Goal: Contribute content: Contribute content

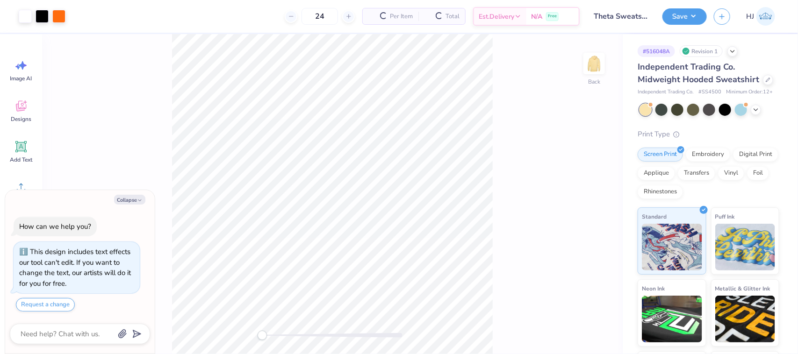
scroll to position [15, 0]
type textarea "x"
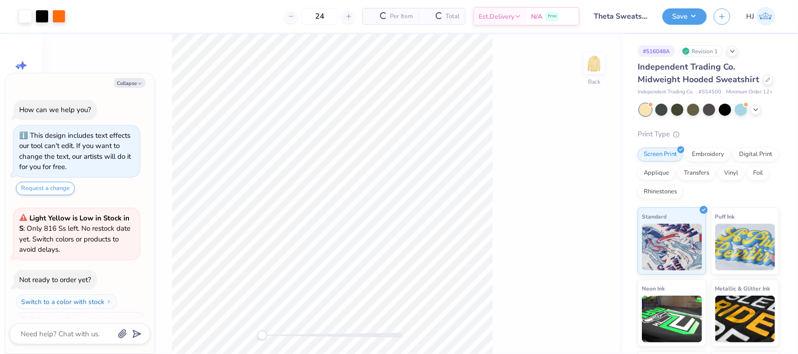
scroll to position [15, 0]
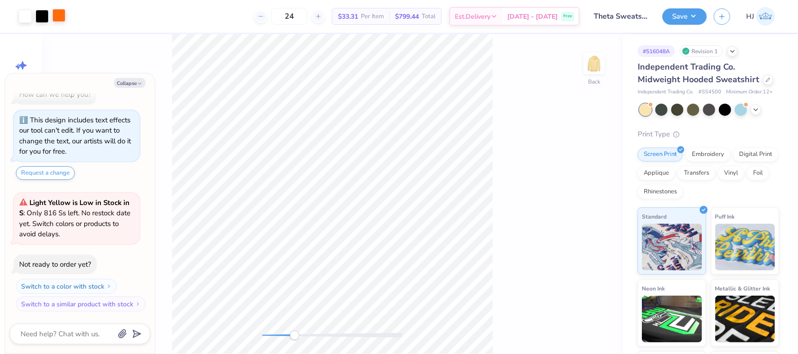
click at [57, 12] on div at bounding box center [58, 15] width 13 height 13
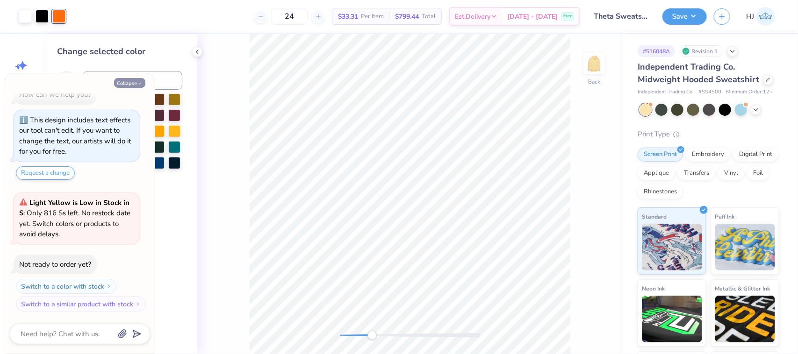
click at [138, 83] on polyline "button" at bounding box center [139, 83] width 3 height 1
type textarea "x"
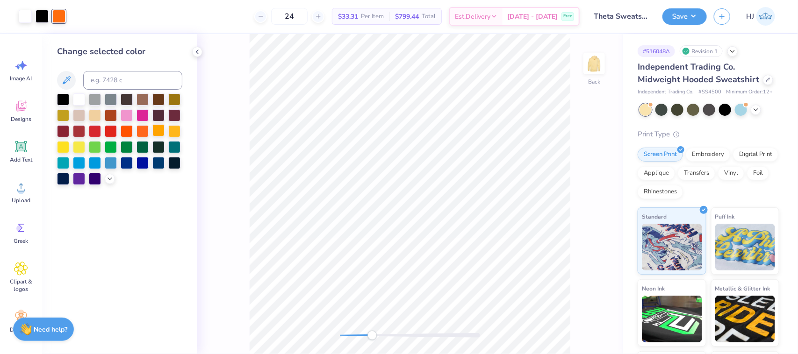
click at [162, 130] on div at bounding box center [158, 130] width 12 height 12
click at [578, 328] on icon at bounding box center [578, 327] width 9 height 9
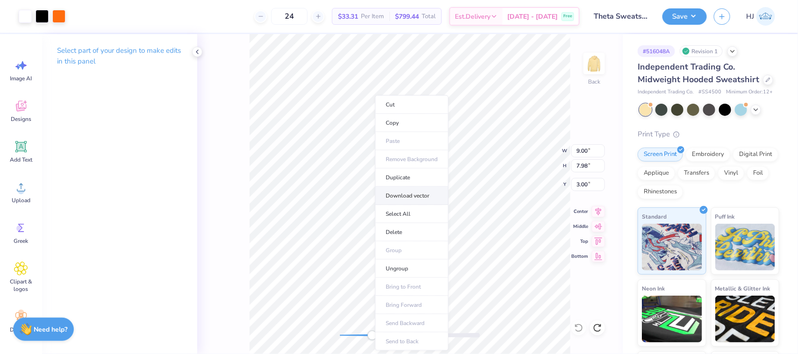
click at [415, 194] on li "Download vector" at bounding box center [411, 196] width 73 height 18
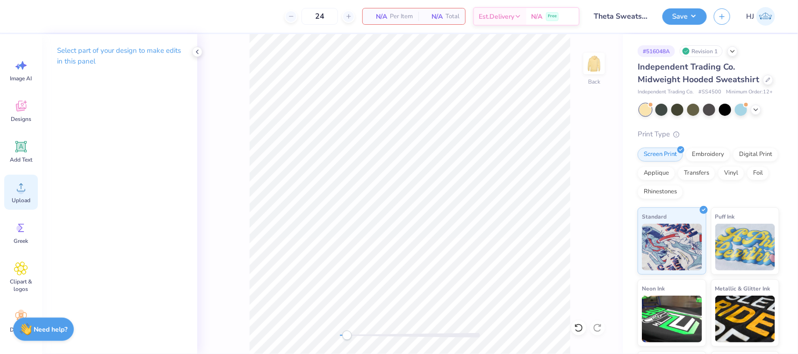
click at [20, 194] on circle at bounding box center [21, 191] width 7 height 7
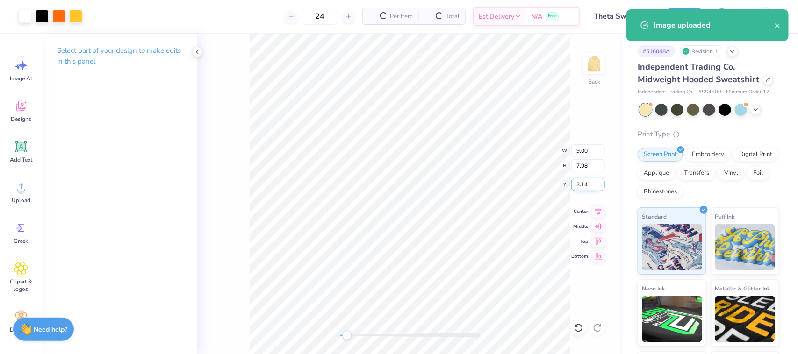
click at [581, 183] on input "3.14" at bounding box center [588, 184] width 34 height 13
type input "3"
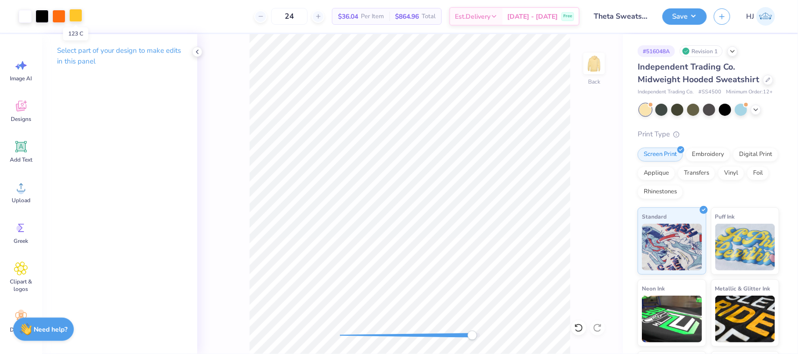
click at [72, 17] on div at bounding box center [75, 15] width 13 height 13
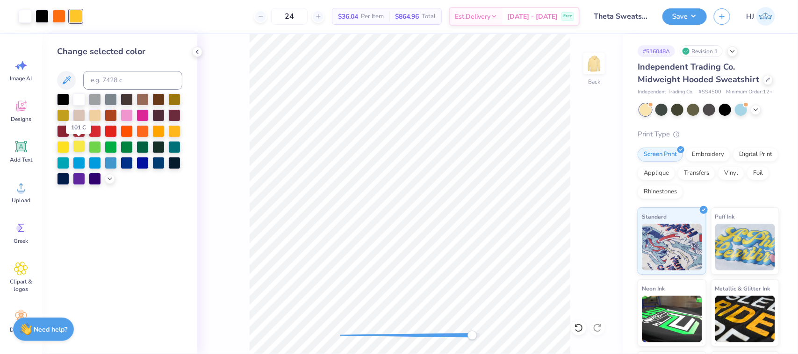
click at [80, 144] on div at bounding box center [79, 146] width 12 height 12
click at [63, 145] on div at bounding box center [63, 146] width 12 height 12
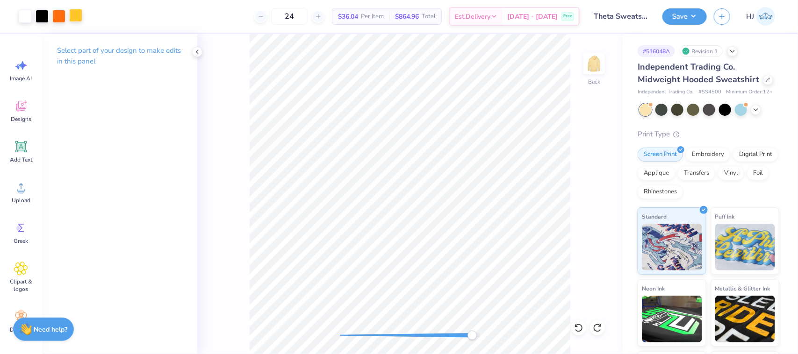
click at [77, 13] on div at bounding box center [75, 15] width 13 height 13
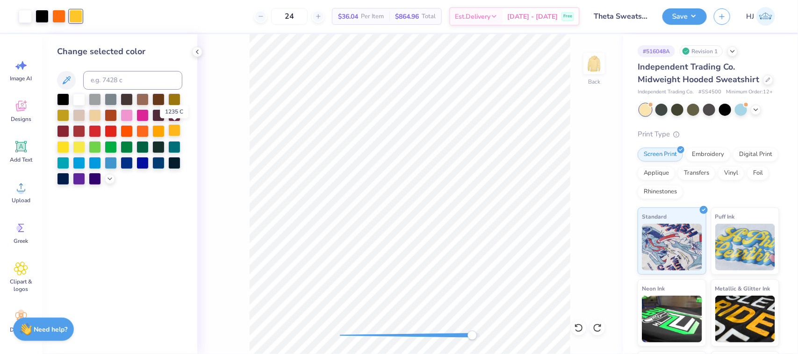
click at [172, 132] on div at bounding box center [174, 130] width 12 height 12
click at [111, 180] on icon at bounding box center [109, 177] width 7 height 7
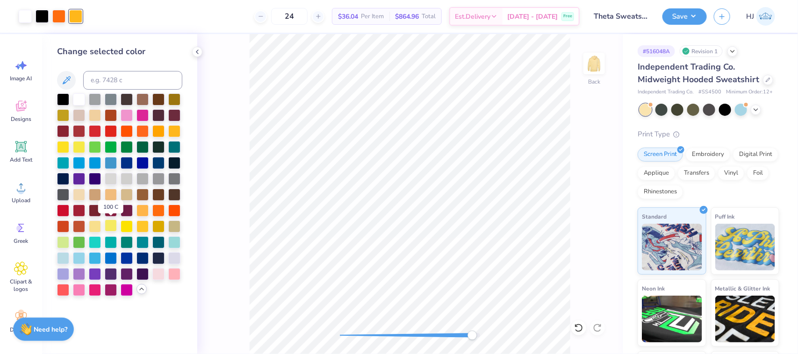
click at [109, 228] on div at bounding box center [111, 226] width 12 height 12
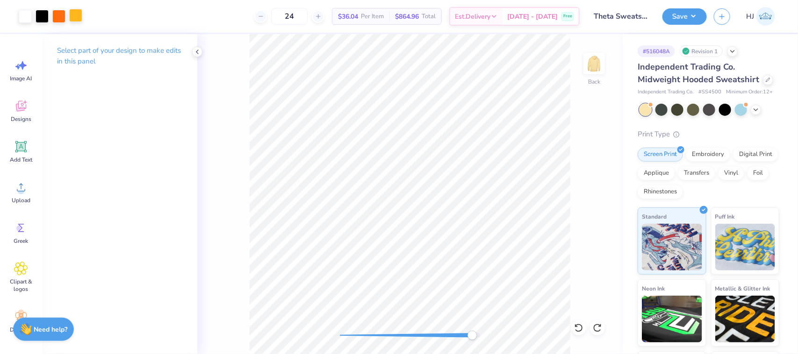
click at [80, 19] on div at bounding box center [75, 15] width 13 height 13
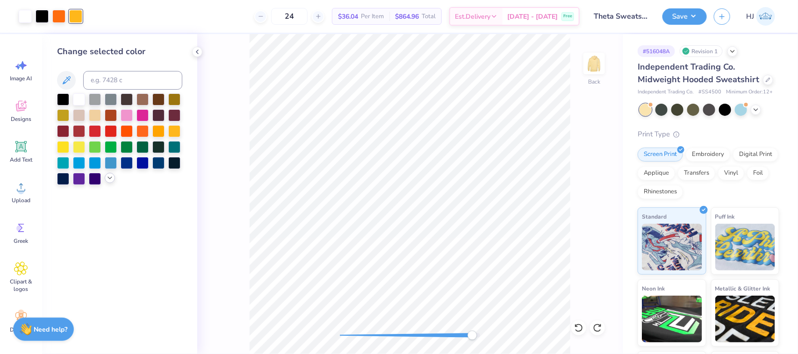
click at [107, 180] on icon at bounding box center [109, 177] width 7 height 7
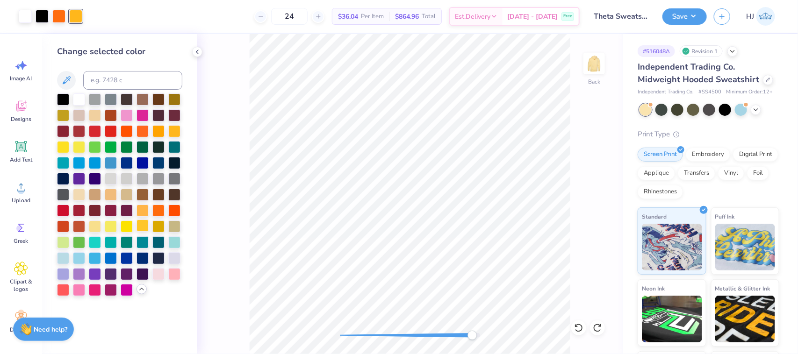
click at [143, 224] on div at bounding box center [142, 226] width 12 height 12
click at [158, 224] on div at bounding box center [158, 226] width 12 height 12
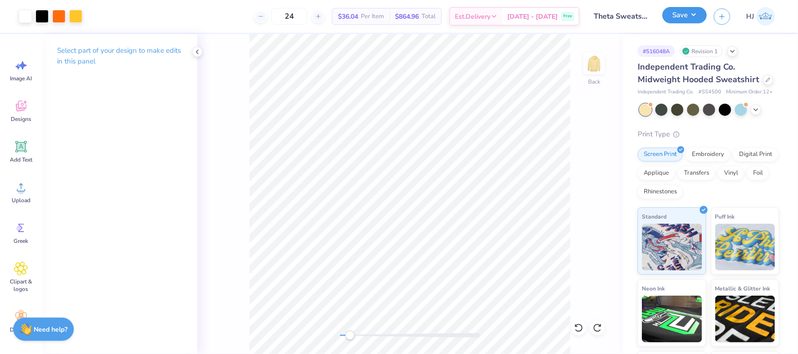
click at [696, 12] on button "Save" at bounding box center [684, 15] width 44 height 16
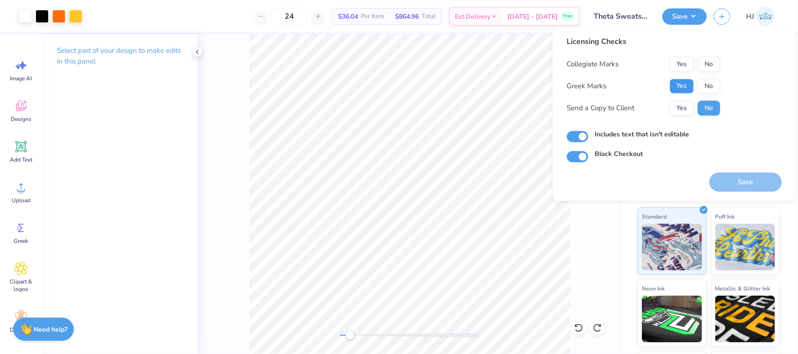
click at [680, 84] on button "Yes" at bounding box center [682, 86] width 24 height 15
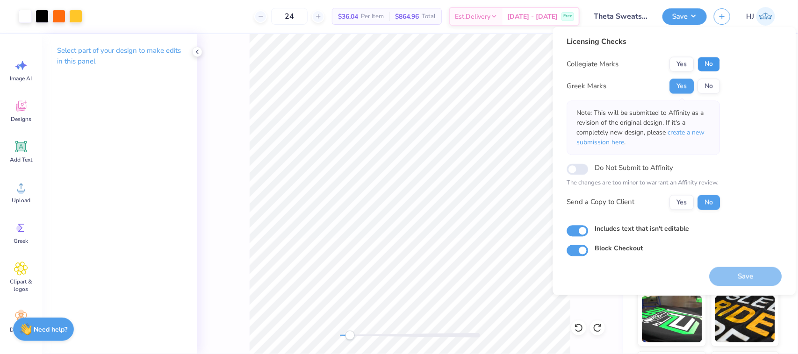
click at [704, 64] on button "No" at bounding box center [709, 64] width 22 height 15
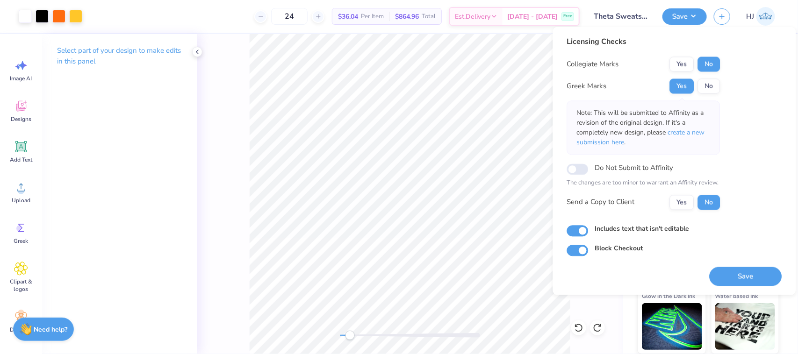
scroll to position [84, 0]
click at [760, 275] on button "Save" at bounding box center [746, 276] width 72 height 19
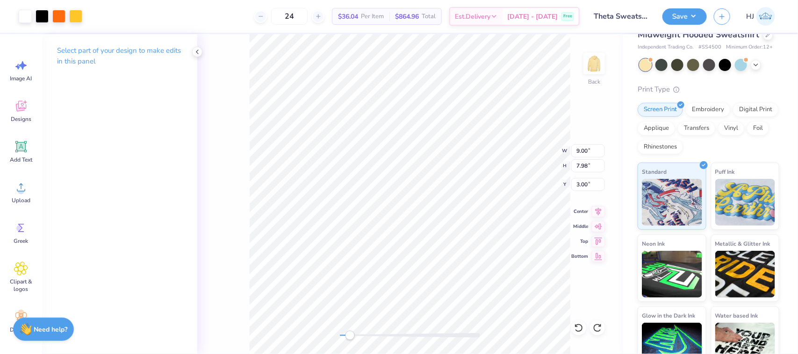
scroll to position [0, 0]
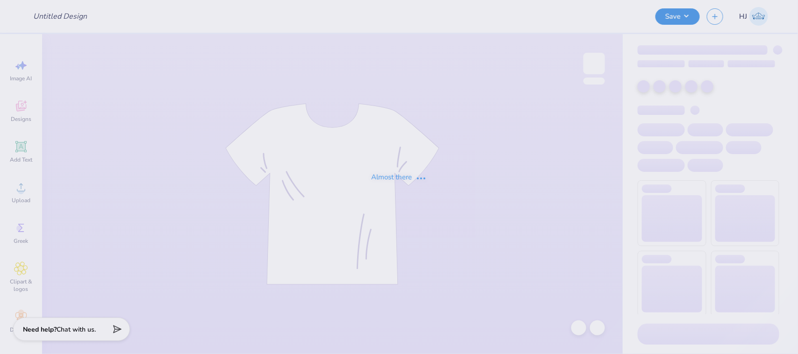
type input "ADPi Gameday"
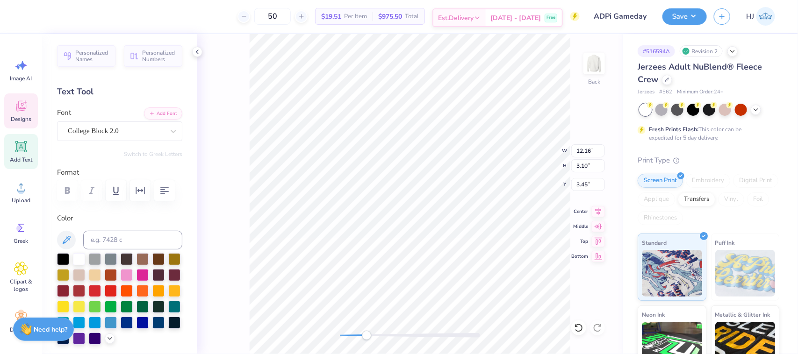
scroll to position [9, 1]
type textarea "Dad's weekend"
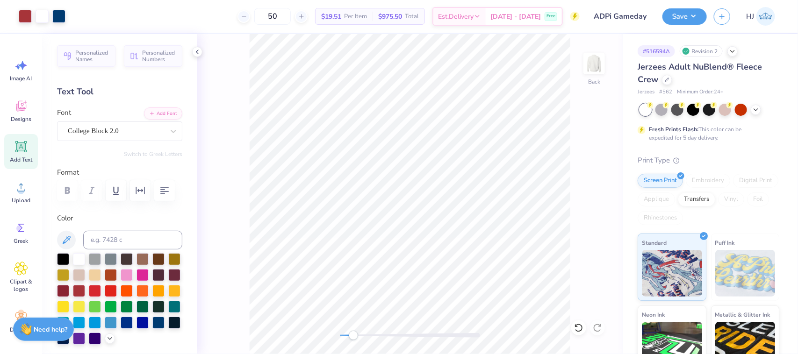
click at [19, 159] on span "Add Text" at bounding box center [21, 159] width 22 height 7
type textarea """
click at [68, 246] on icon at bounding box center [66, 240] width 11 height 11
type textarea "'"
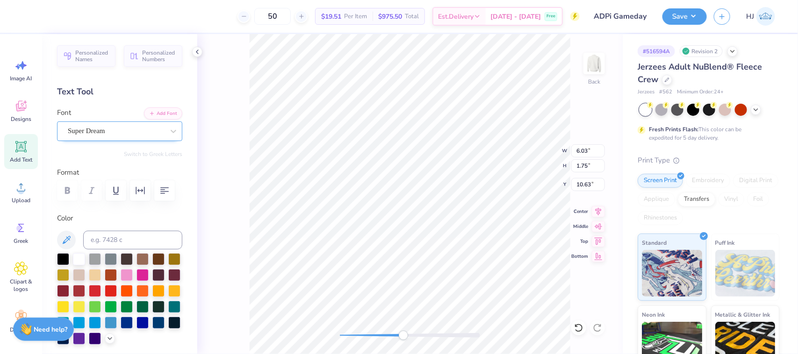
click at [125, 136] on div at bounding box center [116, 131] width 96 height 13
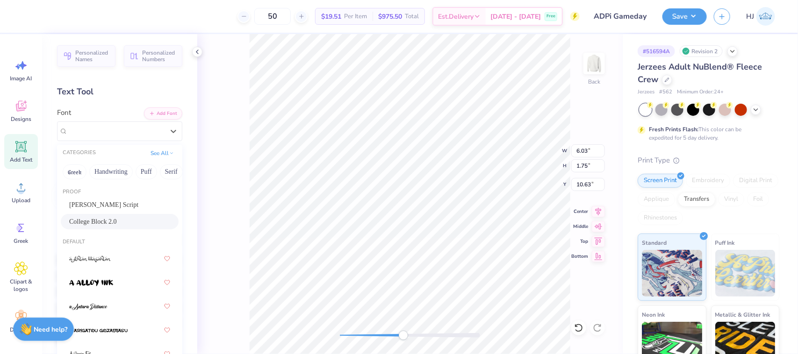
click at [117, 225] on span "College Block 2.0" at bounding box center [93, 222] width 48 height 10
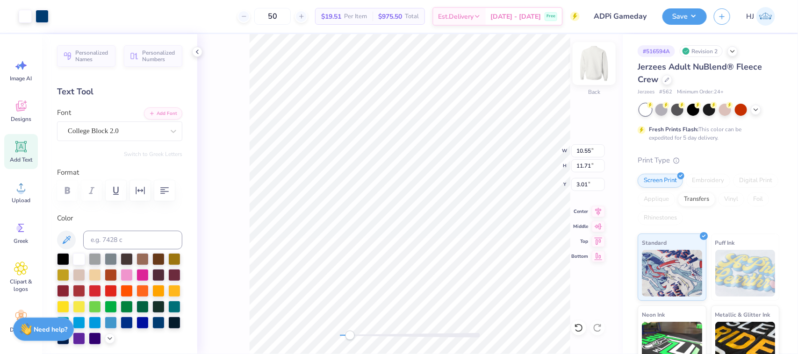
type input "10.55"
type input "11.71"
type input "3.01"
click at [326, 337] on div "Back W 10.55 10.55 " H 11.71 11.71 " Y 3.01 3.01 " Center Middle Top Bottom" at bounding box center [409, 194] width 425 height 320
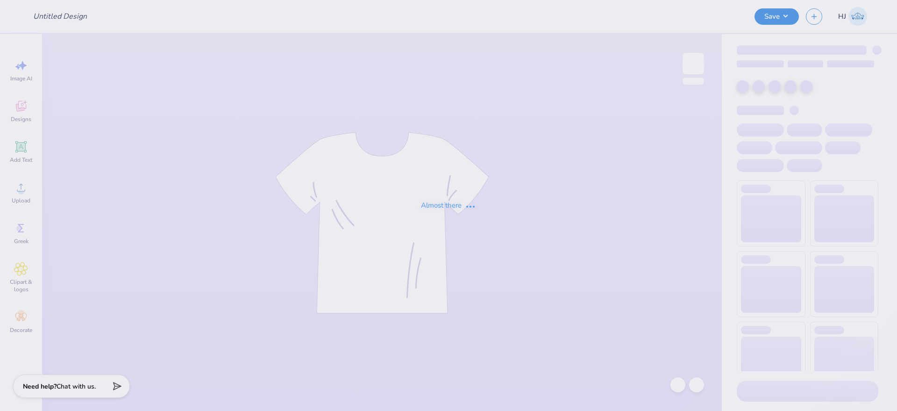
type input "alum draft"
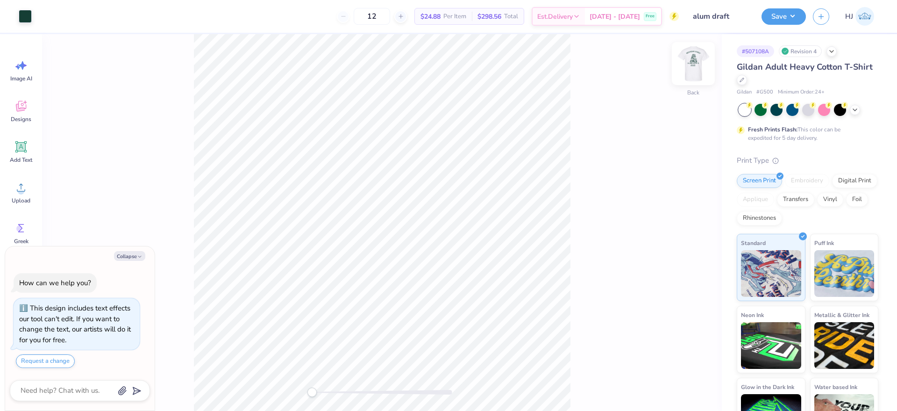
click at [695, 60] on img at bounding box center [693, 63] width 37 height 37
type textarea "x"
click at [682, 220] on input "3.00" at bounding box center [688, 220] width 34 height 13
type input "3"
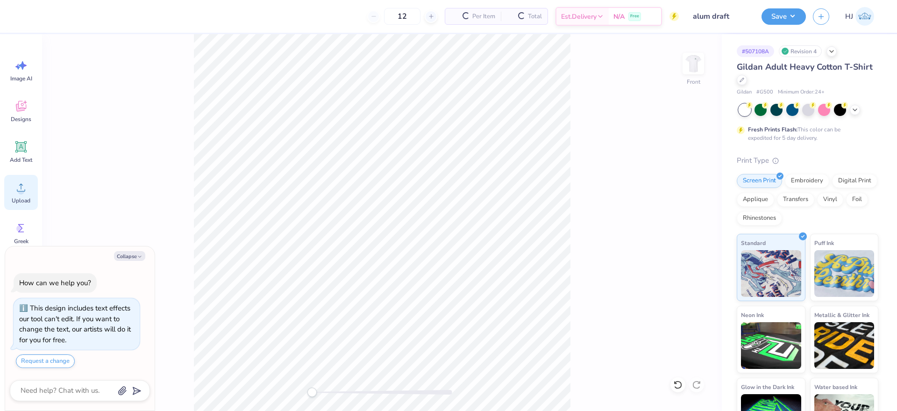
click at [31, 187] on div "Upload" at bounding box center [21, 192] width 34 height 35
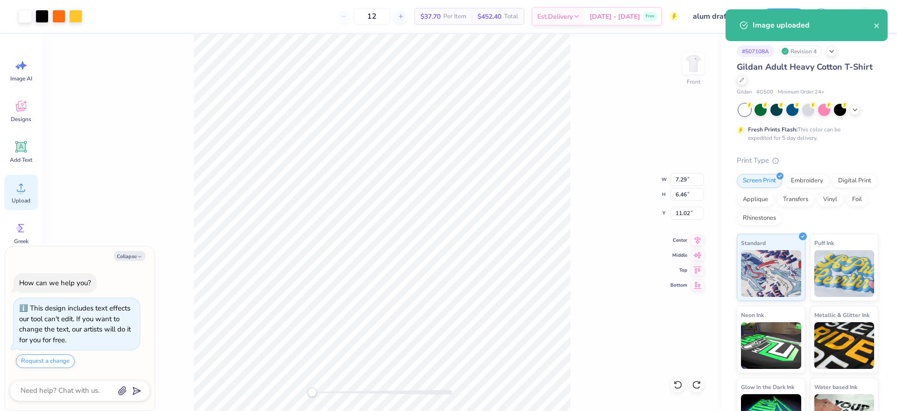
click at [27, 187] on icon at bounding box center [21, 187] width 14 height 14
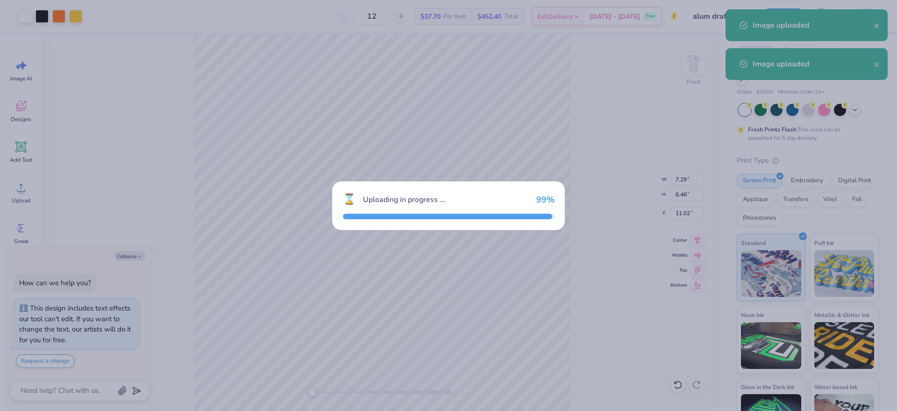
type textarea "x"
type input "12.50"
type input "13.10"
type input "7.70"
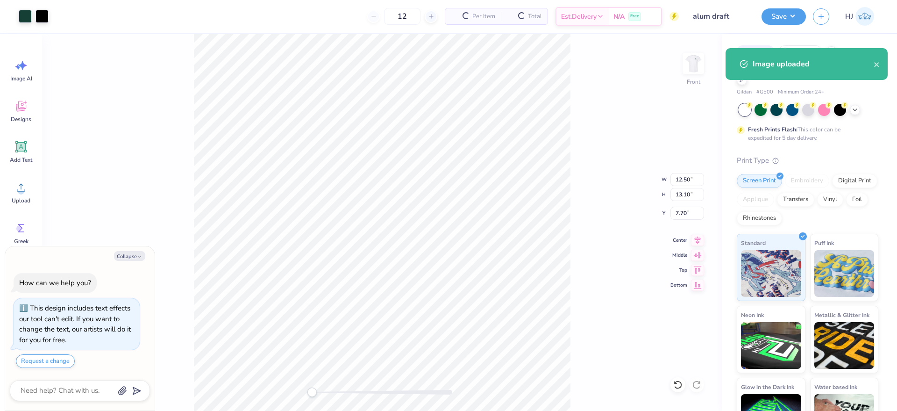
type textarea "x"
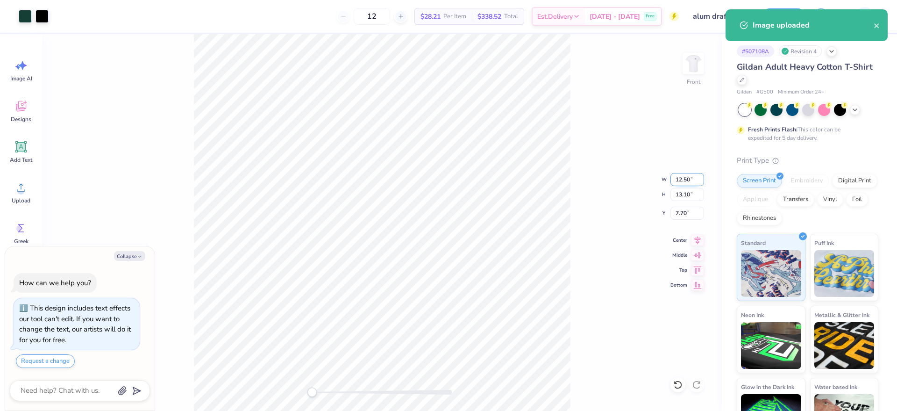
click at [696, 177] on input "12.50" at bounding box center [688, 179] width 34 height 13
click at [688, 215] on input "7.70" at bounding box center [688, 213] width 34 height 13
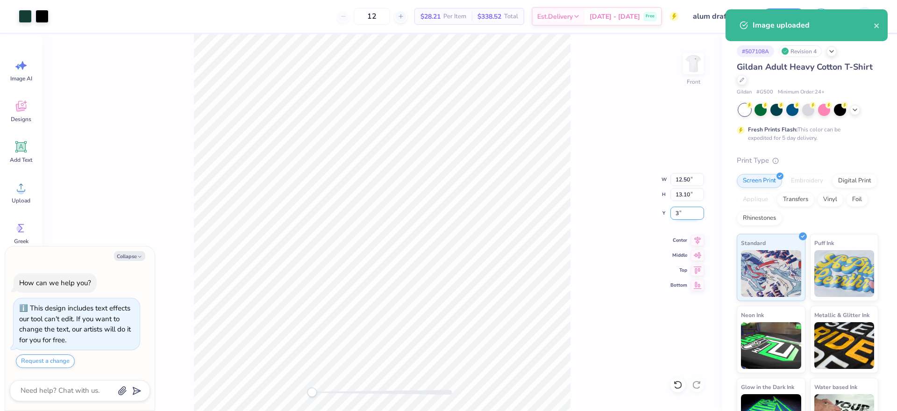
type input "3"
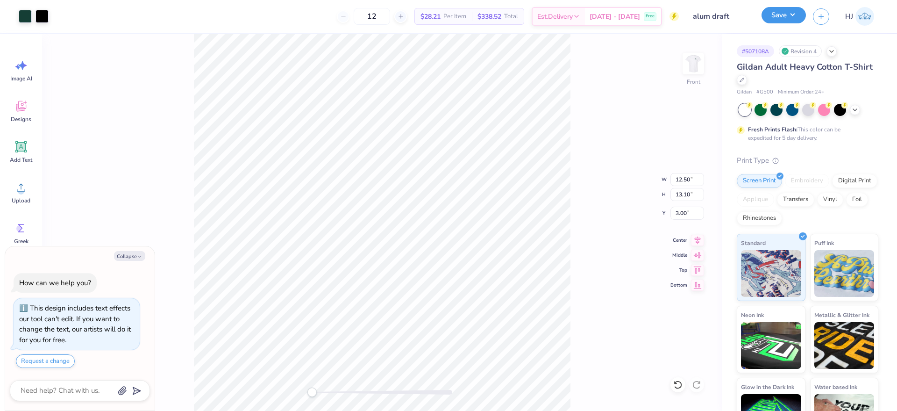
click at [804, 12] on button "Save" at bounding box center [784, 15] width 44 height 16
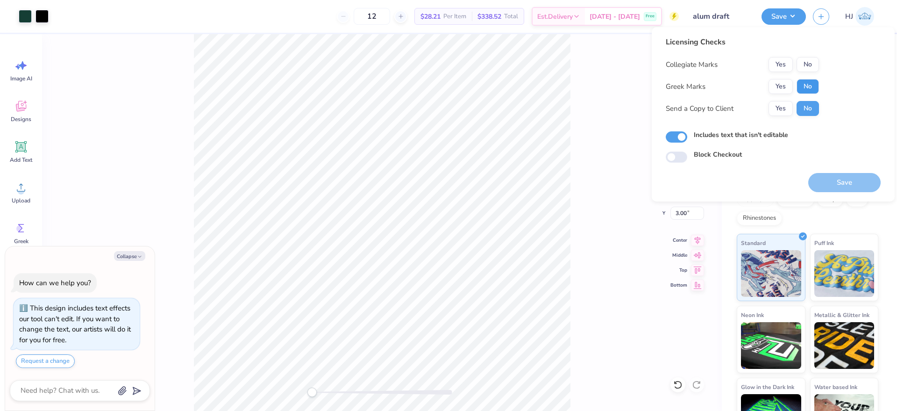
click at [816, 83] on button "No" at bounding box center [808, 86] width 22 height 15
click at [783, 64] on button "Yes" at bounding box center [781, 64] width 24 height 15
click at [842, 181] on button "Save" at bounding box center [845, 182] width 72 height 19
type textarea "x"
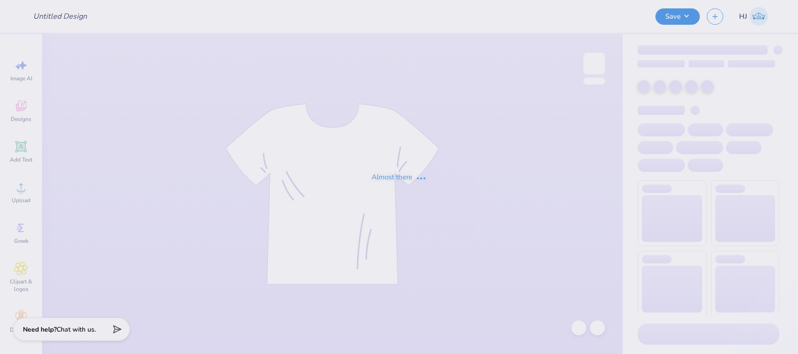
type input "ADPi Gameday"
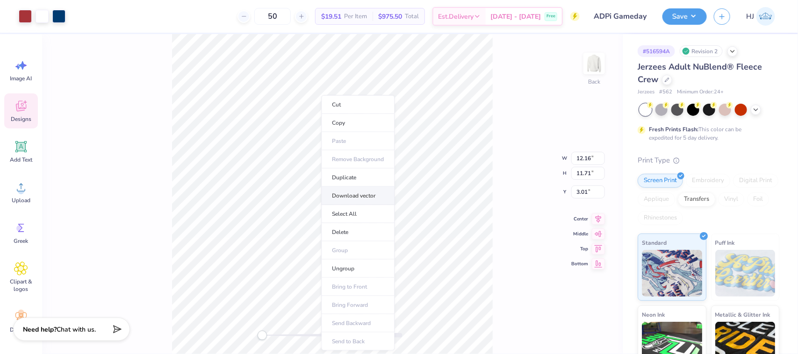
click at [366, 196] on li "Download vector" at bounding box center [358, 196] width 73 height 18
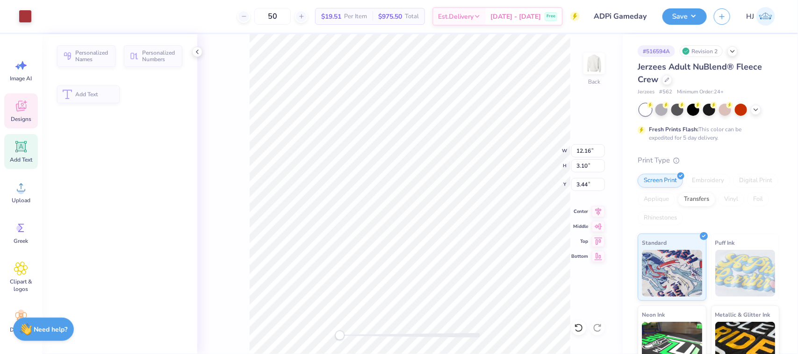
type input "3.10"
type input "3.44"
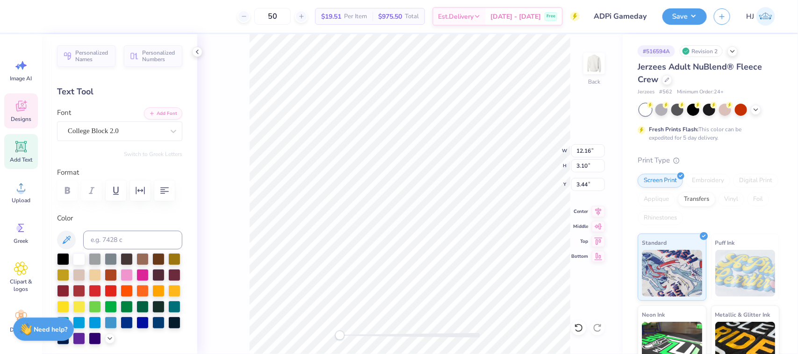
scroll to position [9, 1]
click at [150, 127] on div "College Block 2.0" at bounding box center [116, 131] width 98 height 14
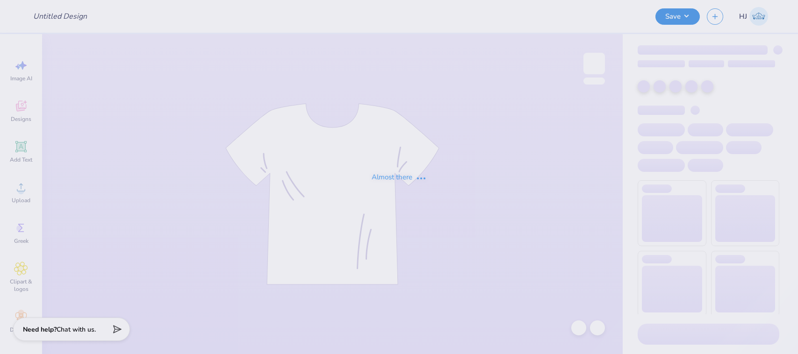
type input "ADPi Gameday"
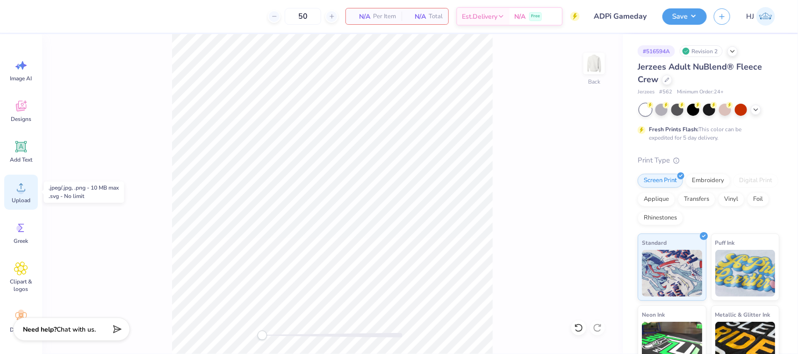
click at [24, 191] on icon at bounding box center [21, 188] width 8 height 8
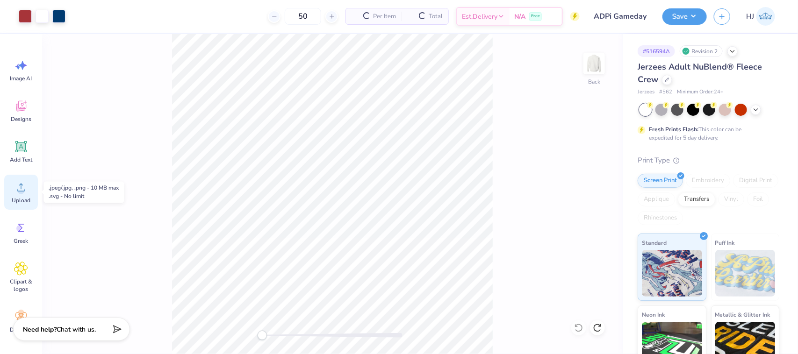
click at [17, 203] on span "Upload" at bounding box center [21, 200] width 19 height 7
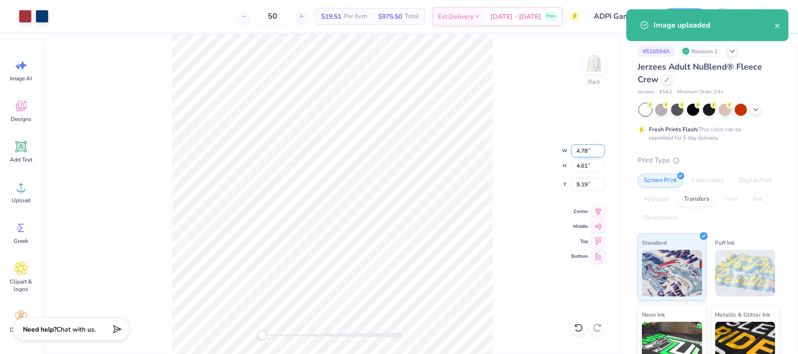
click at [591, 152] on input "4.78" at bounding box center [588, 150] width 34 height 13
type input "12.5"
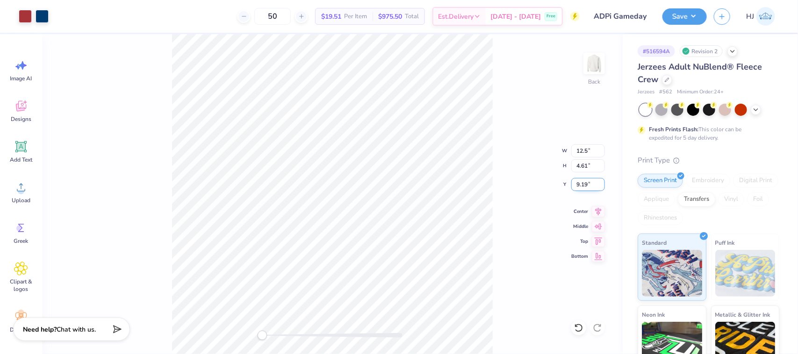
click at [585, 184] on input "9.19" at bounding box center [588, 184] width 34 height 13
type input "4"
type input "3"
type input "12.50"
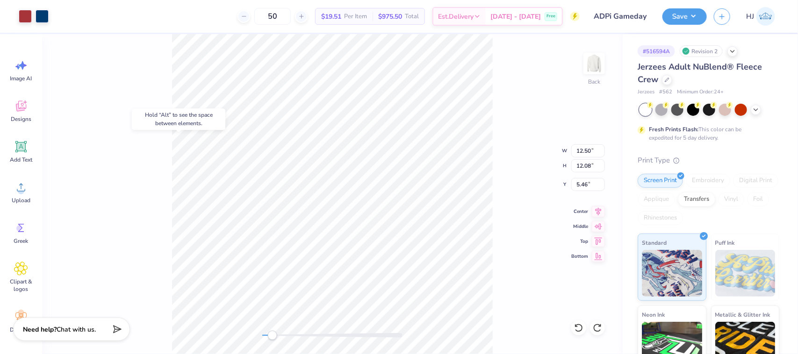
type input "12.08"
type input "5.46"
type input "4.78"
type input "4.61"
type input "9.19"
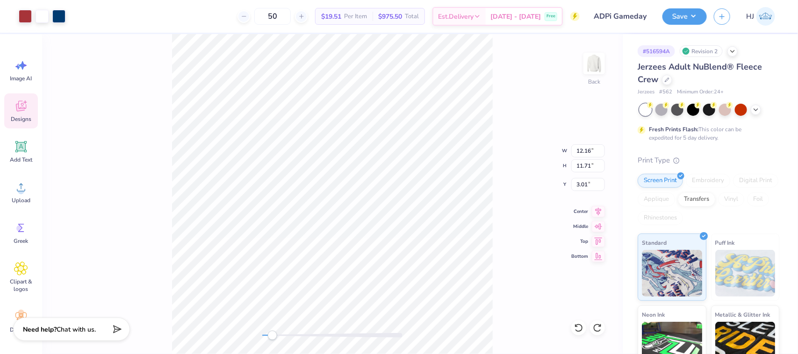
type input "4.78"
type input "4.61"
type input "9.19"
click at [597, 153] on input "12.15" at bounding box center [588, 150] width 34 height 13
click at [597, 153] on input "12.14" at bounding box center [588, 150] width 34 height 13
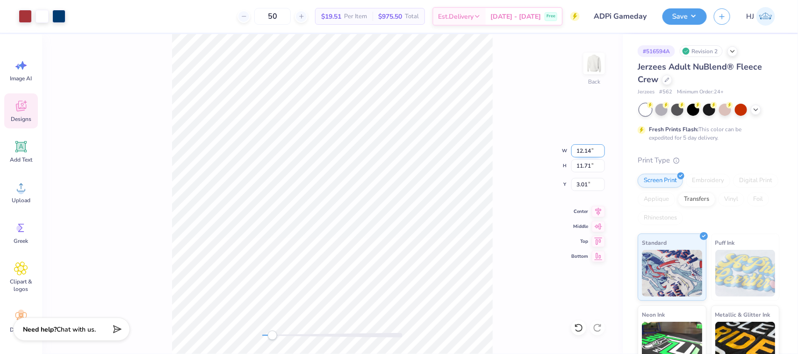
click at [588, 152] on input "12.14" at bounding box center [588, 150] width 34 height 13
type input "12.5"
click at [587, 180] on input "3.01" at bounding box center [588, 184] width 34 height 13
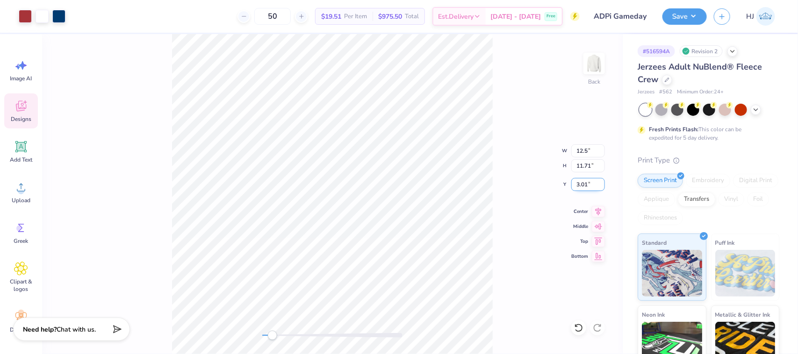
click at [587, 180] on input "3.01" at bounding box center [588, 184] width 34 height 13
type input "3"
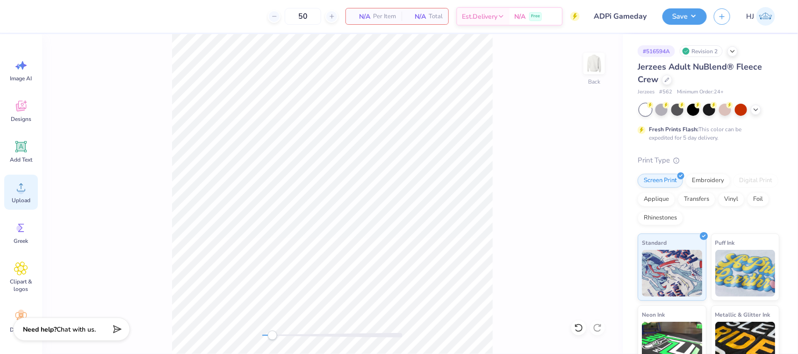
click at [24, 187] on icon at bounding box center [21, 187] width 14 height 14
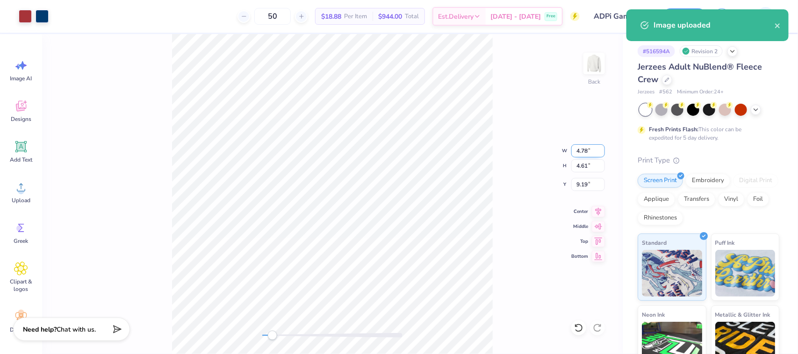
click at [583, 152] on input "4.78" at bounding box center [588, 150] width 34 height 13
type input "12.5"
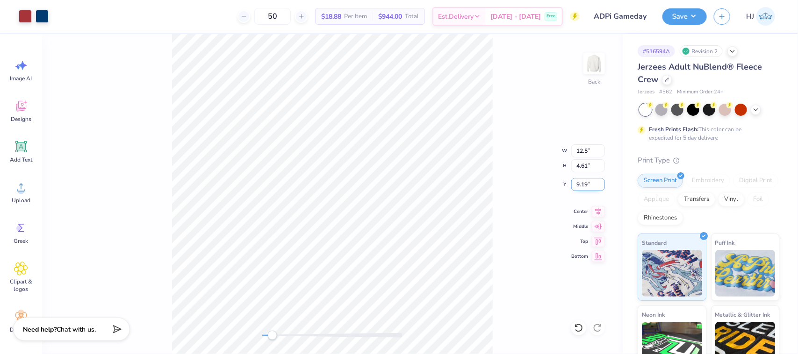
click at [582, 180] on input "9.19" at bounding box center [588, 184] width 34 height 13
type input "3"
click at [582, 329] on icon at bounding box center [578, 328] width 8 height 8
click at [582, 328] on icon at bounding box center [578, 328] width 8 height 8
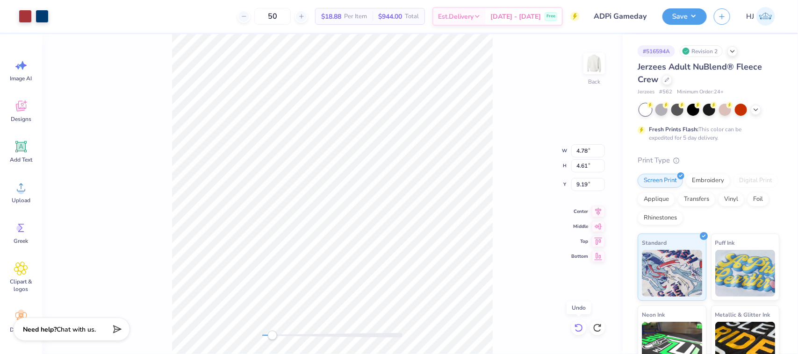
click at [582, 328] on icon at bounding box center [578, 328] width 8 height 8
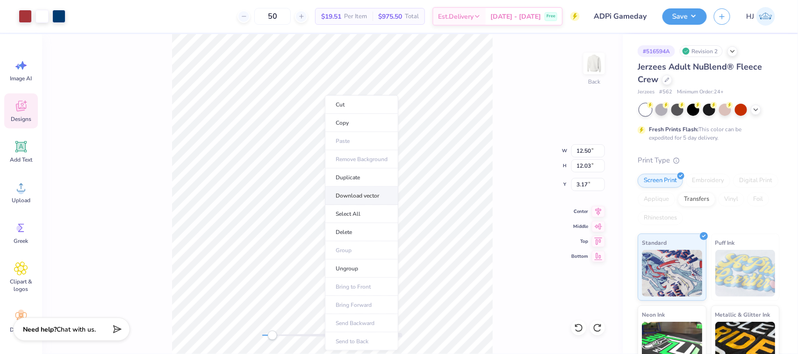
click at [362, 193] on li "Download vector" at bounding box center [361, 196] width 73 height 18
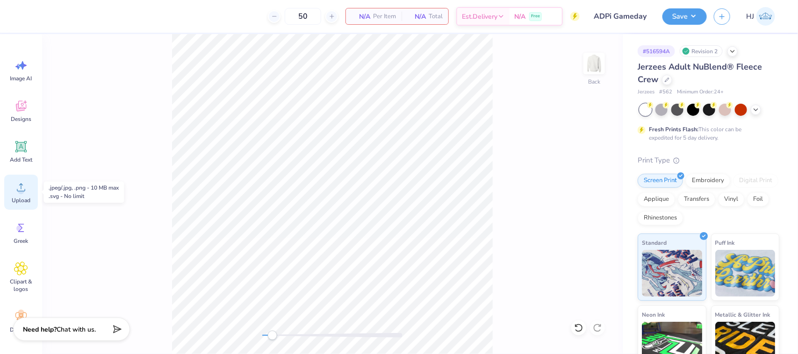
click at [29, 190] on div "Upload" at bounding box center [21, 192] width 34 height 35
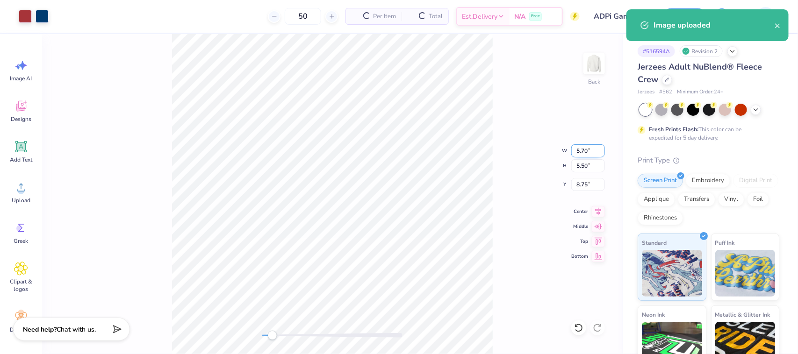
click at [587, 144] on input "5.70" at bounding box center [588, 150] width 34 height 13
type input "12.5"
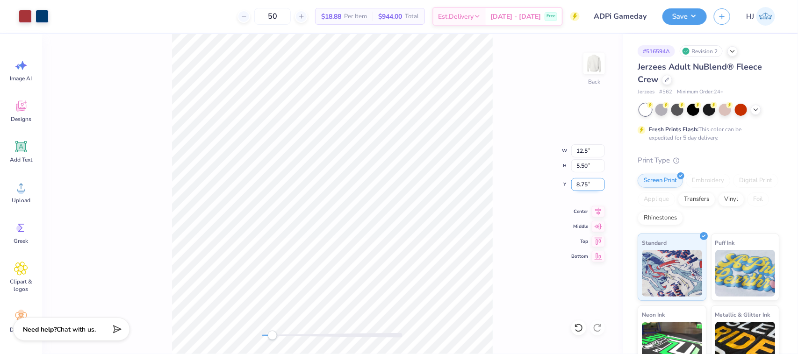
click at [590, 181] on input "8.75" at bounding box center [588, 184] width 34 height 13
type input "3"
click at [698, 18] on button "Save" at bounding box center [684, 15] width 44 height 16
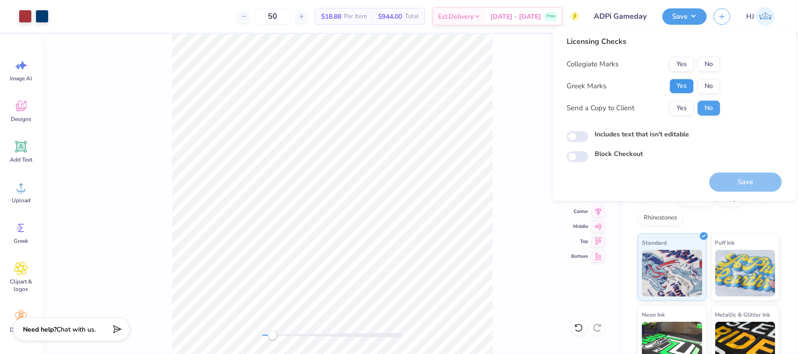
click at [688, 87] on button "Yes" at bounding box center [682, 86] width 24 height 15
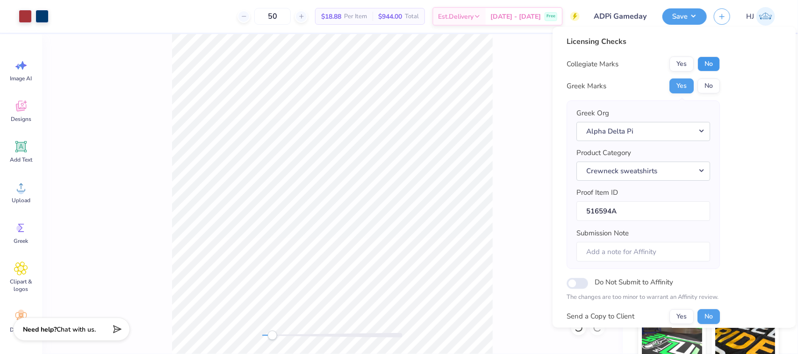
click at [710, 64] on button "No" at bounding box center [709, 64] width 22 height 15
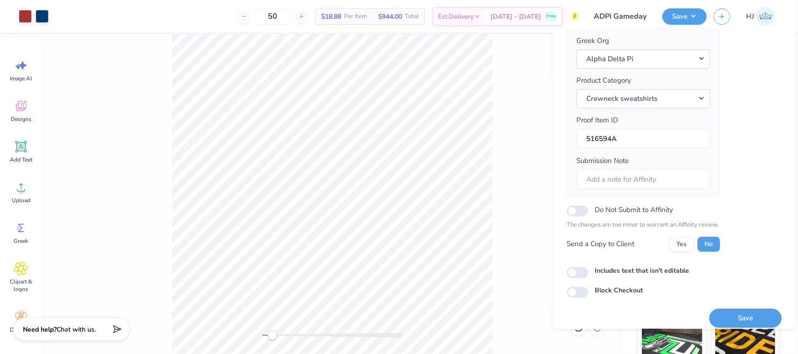
scroll to position [82, 0]
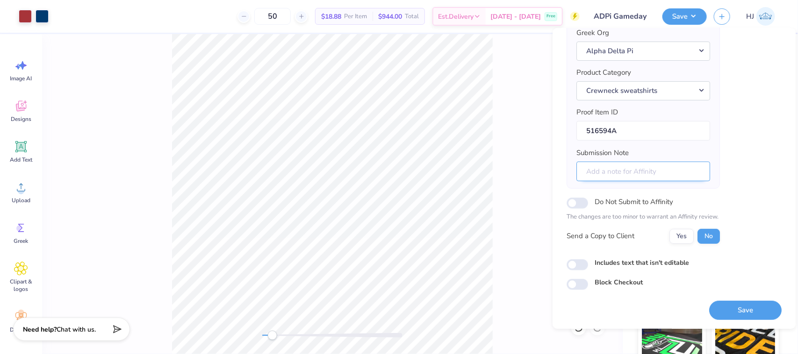
click at [651, 172] on input "Submission Note" at bounding box center [644, 172] width 134 height 20
click at [603, 173] on input "Submission Note" at bounding box center [644, 172] width 134 height 20
paste input "Dad's Weekend!"
click at [587, 170] on input "Dad's Weekend!" at bounding box center [644, 172] width 134 height 20
click at [629, 169] on input "Dad's Weekend!" at bounding box center [644, 172] width 134 height 20
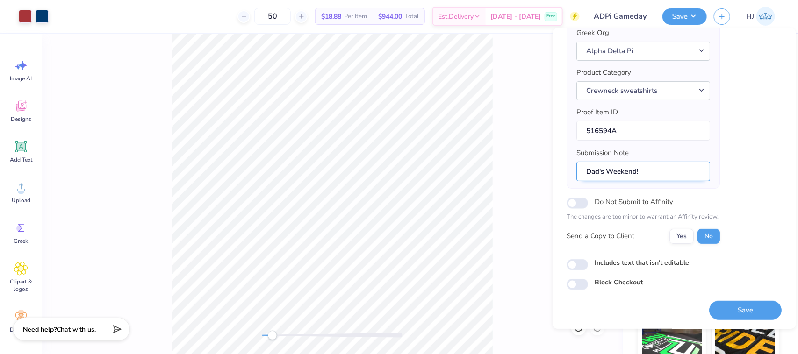
click at [629, 169] on input "Dad's Weekend!" at bounding box center [644, 172] width 134 height 20
click at [626, 173] on input "Chapter" at bounding box center [644, 172] width 134 height 20
paste input "text"
click at [673, 172] on input "Chapter: Sigma | Event:" at bounding box center [644, 172] width 134 height 20
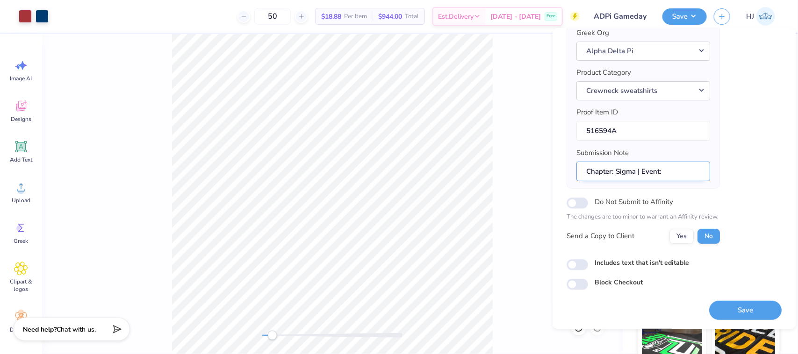
paste input "Dad's Weekend!"
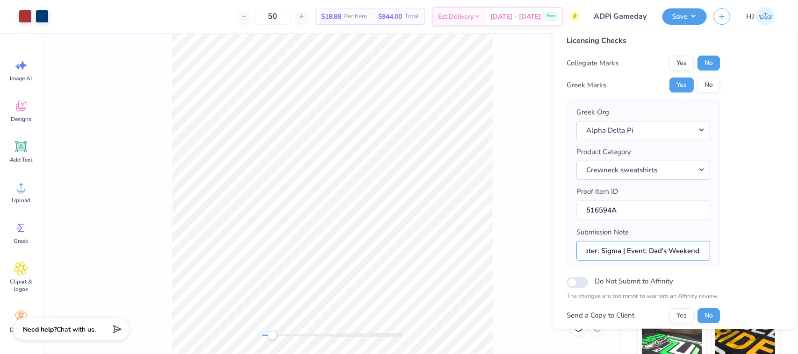
scroll to position [0, 0]
type input "Chapter: Sigma | Event: Dad's Weekend!"
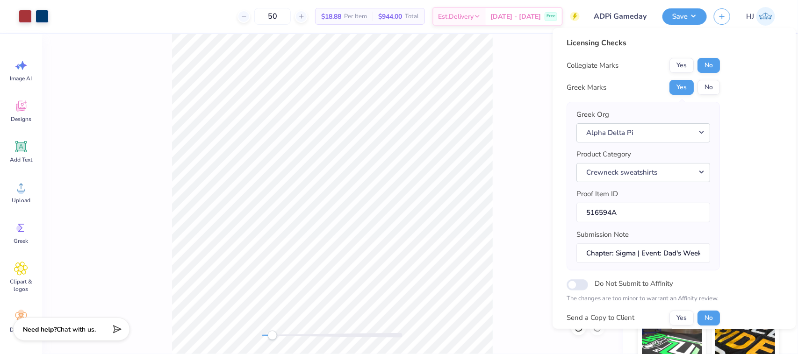
click at [15, 11] on div "Art colors" at bounding box center [24, 16] width 49 height 33
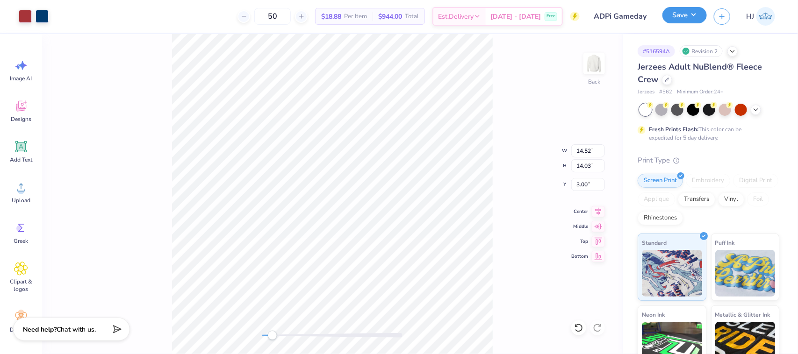
click at [690, 16] on button "Save" at bounding box center [684, 15] width 44 height 16
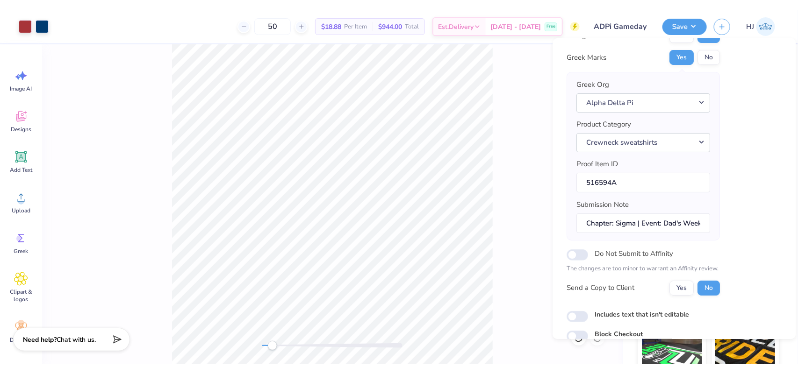
scroll to position [82, 0]
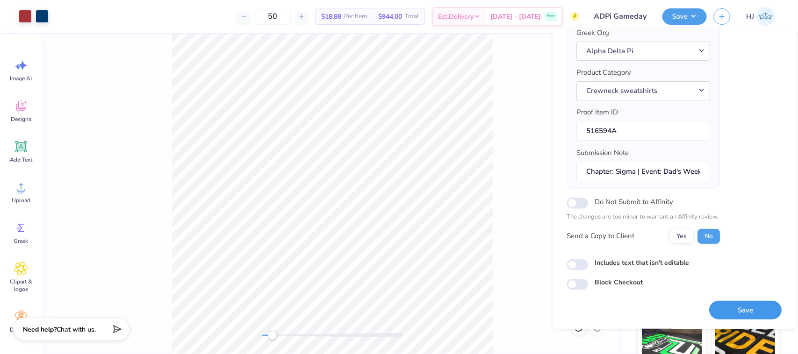
click at [735, 316] on button "Save" at bounding box center [746, 310] width 72 height 19
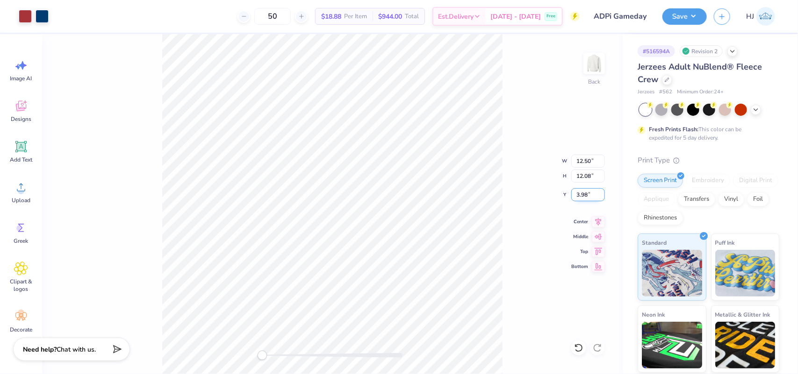
click at [580, 199] on input "3.98" at bounding box center [588, 194] width 34 height 13
type input "3"
click at [693, 22] on button "Save" at bounding box center [684, 15] width 44 height 16
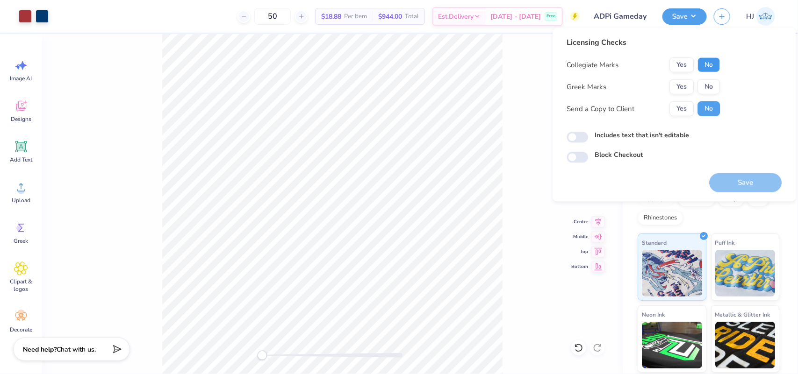
click at [713, 66] on button "No" at bounding box center [709, 64] width 22 height 15
click at [688, 85] on button "Yes" at bounding box center [682, 86] width 24 height 15
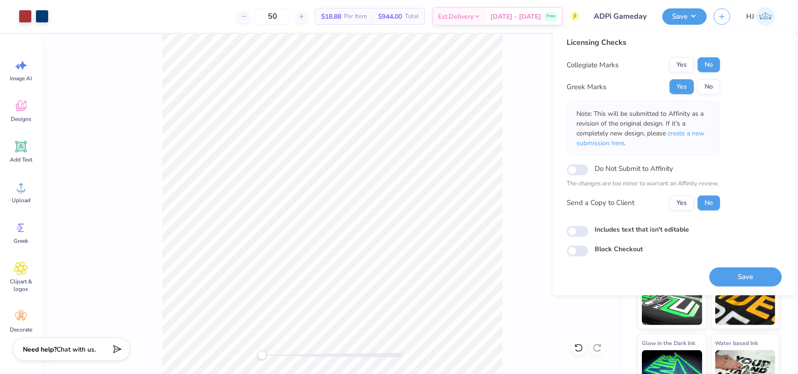
scroll to position [0, 0]
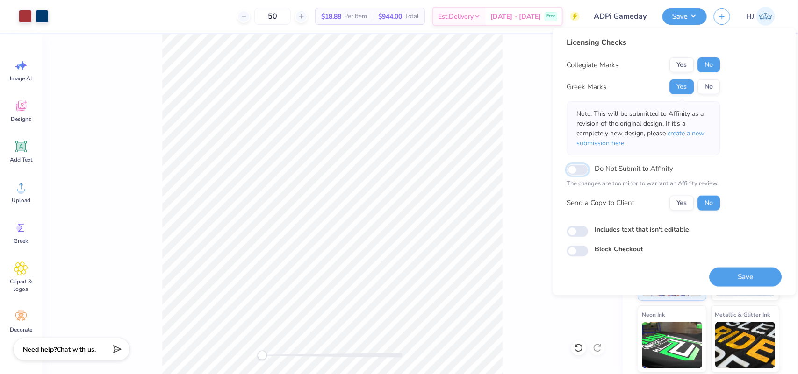
click at [580, 169] on input "Do Not Submit to Affinity" at bounding box center [578, 170] width 22 height 11
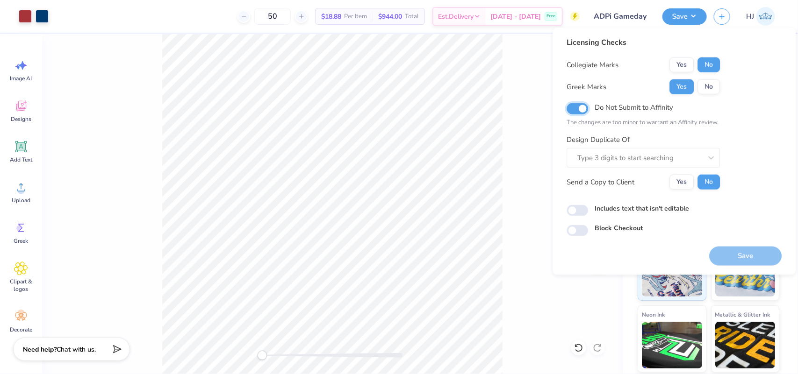
click at [579, 108] on input "Do Not Submit to Affinity" at bounding box center [578, 108] width 22 height 11
checkbox input "false"
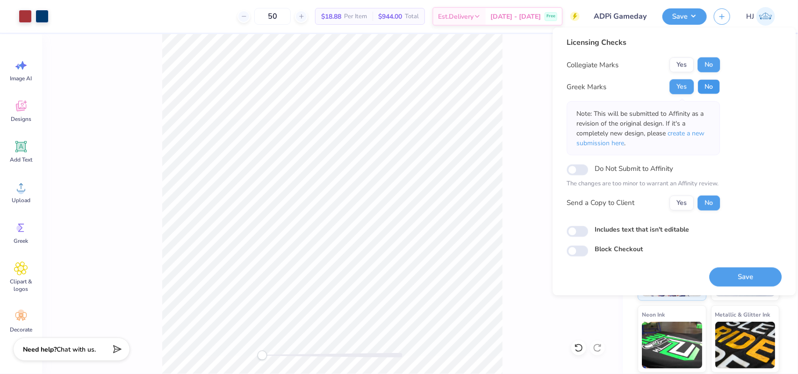
click at [700, 89] on button "No" at bounding box center [709, 86] width 22 height 15
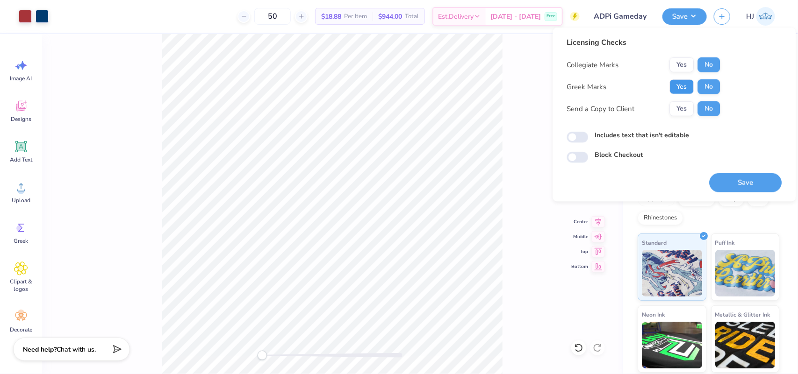
click at [681, 86] on button "Yes" at bounding box center [682, 86] width 24 height 15
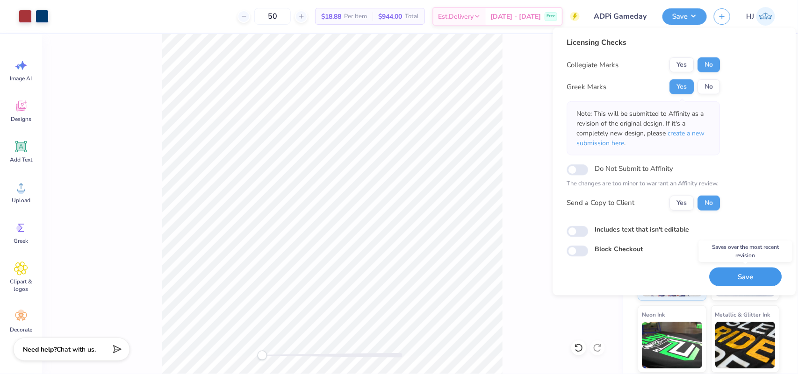
click at [747, 272] on button "Save" at bounding box center [746, 276] width 72 height 19
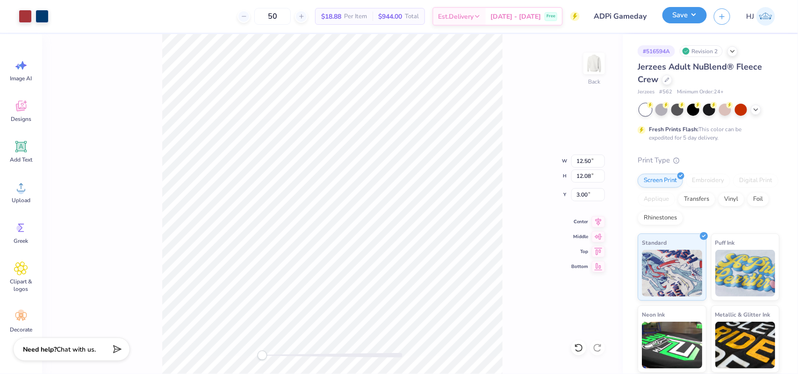
click at [693, 22] on button "Save" at bounding box center [684, 15] width 44 height 16
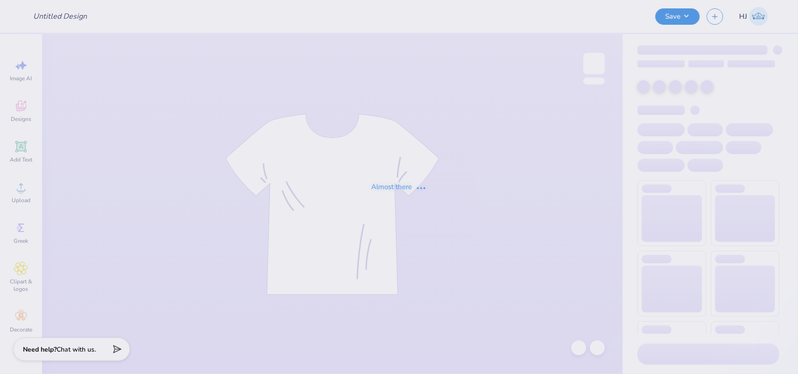
type input "UTK Club Soccer shirt"
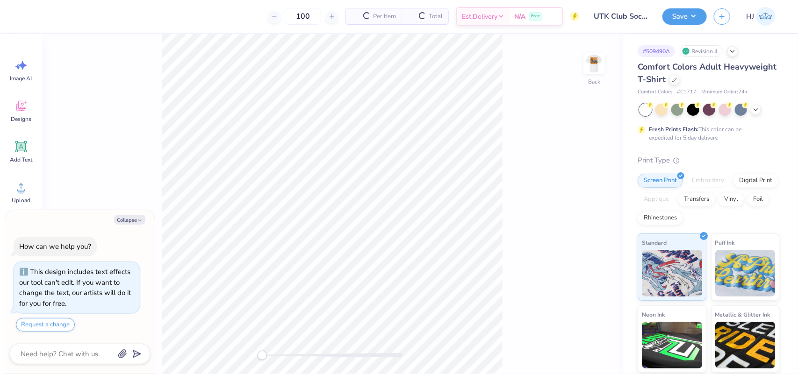
type textarea "x"
